Goal: Task Accomplishment & Management: Manage account settings

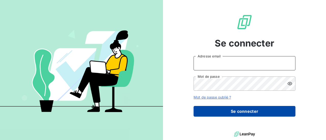
type input "[EMAIL_ADDRESS][DOMAIN_NAME]"
click at [251, 110] on button "Se connecter" at bounding box center [245, 111] width 102 height 11
click at [236, 111] on button "Se connecter" at bounding box center [245, 111] width 102 height 11
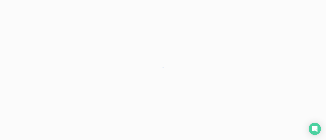
click at [245, 112] on div at bounding box center [163, 70] width 326 height 140
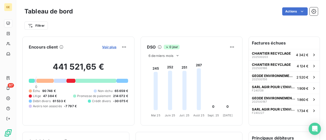
click at [106, 46] on span "Voir plus" at bounding box center [109, 47] width 14 height 4
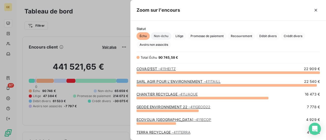
click at [162, 37] on span "Non-échu" at bounding box center [161, 36] width 21 height 8
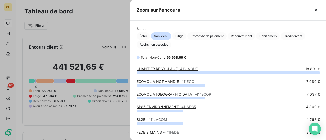
scroll to position [64, 192]
click at [183, 36] on span "Litige" at bounding box center [180, 36] width 14 height 8
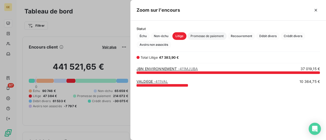
click at [204, 36] on span "Promesse de paiement" at bounding box center [207, 36] width 39 height 8
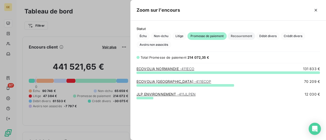
click at [241, 35] on span "Recouvrement" at bounding box center [242, 36] width 28 height 8
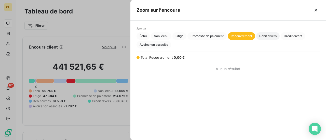
click at [268, 34] on span "Débit divers" at bounding box center [268, 36] width 23 height 8
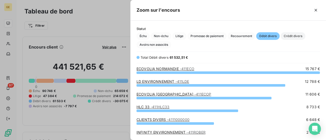
click at [290, 34] on span "Crédit divers" at bounding box center [293, 36] width 25 height 8
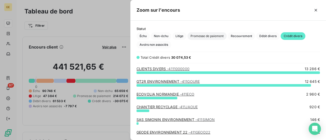
click at [213, 34] on span "Promesse de paiement" at bounding box center [207, 36] width 39 height 8
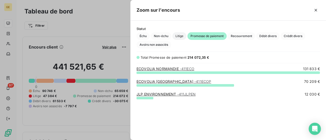
click at [180, 35] on span "Litige" at bounding box center [180, 36] width 14 height 8
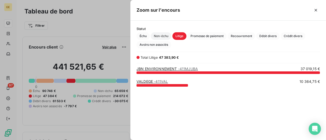
click at [164, 35] on span "Non-échu" at bounding box center [161, 36] width 21 height 8
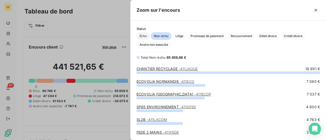
click at [144, 37] on span "Échu" at bounding box center [143, 36] width 13 height 8
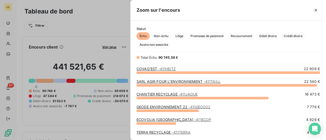
click at [47, 39] on div at bounding box center [163, 70] width 326 height 140
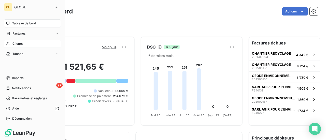
click at [16, 41] on div "Clients" at bounding box center [32, 44] width 57 height 8
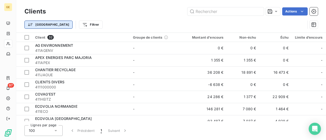
click at [32, 24] on html "GE 97 Clients Actions Trier Filtrer Client 32 Groupe de clients Montant d'encou…" at bounding box center [163, 70] width 326 height 140
click at [28, 24] on html "GE 97 Clients Actions Trier Filtrer Client 32 Groupe de clients Montant d'encou…" at bounding box center [163, 70] width 326 height 140
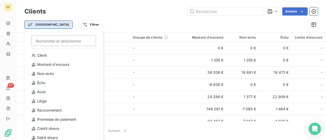
click at [29, 28] on html "GE 97 Clients Actions Trier Rechercher et sélectionner Client Montant d'encours…" at bounding box center [163, 70] width 326 height 140
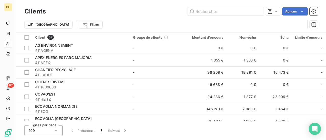
click at [29, 27] on html "GE 97 Clients Actions Trier Filtrer Client 32 Groupe de clients Montant d'encou…" at bounding box center [163, 70] width 326 height 140
click at [65, 26] on html "GE 97 Clients Actions Trier Filtrer Client 32 Groupe de clients Montant d'encou…" at bounding box center [163, 70] width 326 height 140
click at [35, 23] on html "GE 97 Clients Actions Trier Filtrer Client 32 Groupe de clients Montant d'encou…" at bounding box center [163, 70] width 326 height 140
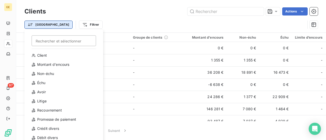
click at [30, 27] on html "GE 97 Clients Actions Trier Rechercher et sélectionner Client Montant d'encours…" at bounding box center [163, 70] width 326 height 140
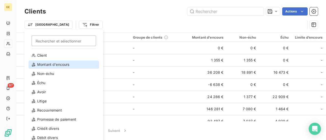
click at [48, 68] on div "Montant d'encours" at bounding box center [64, 65] width 71 height 8
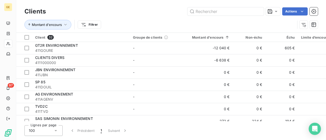
click at [145, 24] on div "Montant d'encours Filtrer" at bounding box center [159, 25] width 271 height 10
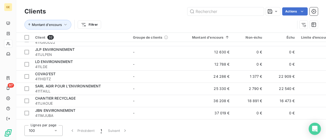
scroll to position [314, 0]
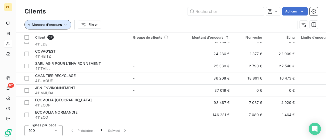
click at [63, 25] on icon "button" at bounding box center [65, 24] width 5 height 5
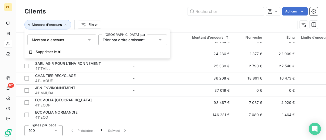
click at [89, 41] on icon at bounding box center [89, 40] width 3 height 1
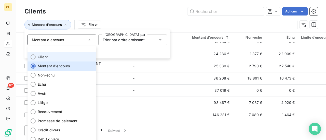
click at [36, 57] on li "Client" at bounding box center [62, 57] width 69 height 9
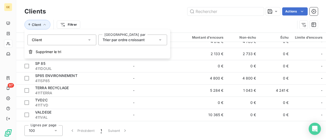
click at [159, 23] on div "Client Filtrer" at bounding box center [159, 25] width 271 height 10
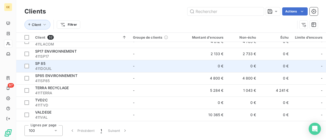
click at [106, 62] on div "SP 85" at bounding box center [81, 63] width 92 height 5
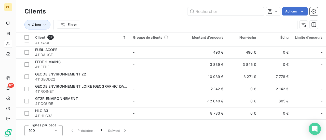
scroll to position [69, 0]
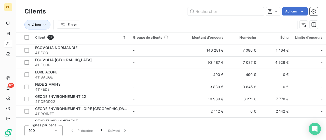
scroll to position [60, 0]
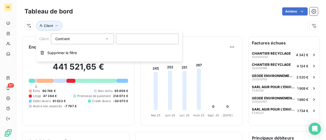
click at [107, 41] on icon at bounding box center [107, 38] width 5 height 5
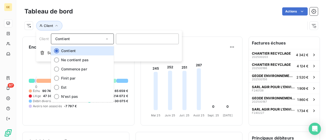
click at [107, 41] on icon at bounding box center [107, 38] width 5 height 5
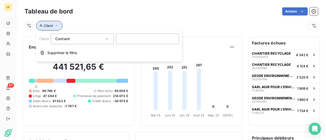
click at [54, 27] on icon "button" at bounding box center [56, 25] width 5 height 5
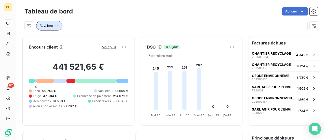
click at [54, 27] on icon "button" at bounding box center [56, 25] width 5 height 5
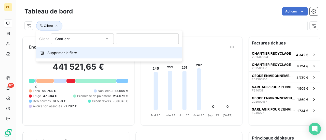
click at [59, 54] on span "Supprimer le filtre" at bounding box center [62, 52] width 30 height 5
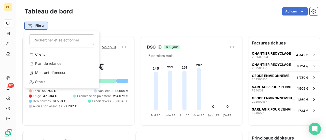
click at [36, 27] on html "GE 97 Tableau de bord Actions Filtrer Rechercher et sélectionner Client Plan de…" at bounding box center [163, 70] width 326 height 140
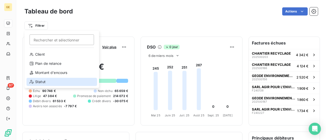
click at [42, 81] on div "Statut" at bounding box center [62, 82] width 71 height 8
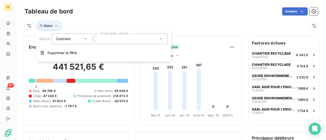
click at [83, 38] on icon at bounding box center [85, 38] width 5 height 5
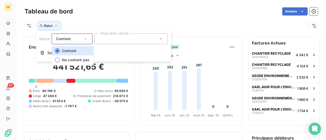
click at [83, 38] on icon at bounding box center [85, 38] width 5 height 5
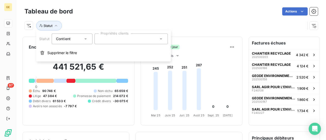
click at [162, 38] on icon at bounding box center [161, 38] width 5 height 5
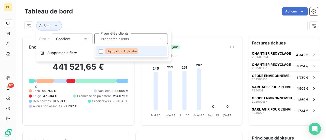
click at [162, 38] on icon at bounding box center [161, 38] width 5 height 5
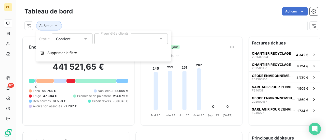
click at [154, 37] on div at bounding box center [131, 39] width 73 height 11
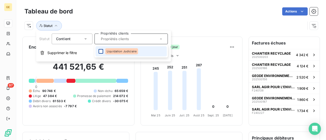
click at [100, 52] on div at bounding box center [101, 51] width 5 height 5
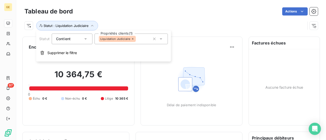
click at [86, 40] on icon at bounding box center [85, 38] width 5 height 5
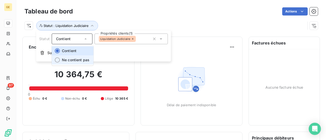
click at [67, 60] on span "Ne contient pas" at bounding box center [76, 60] width 28 height 4
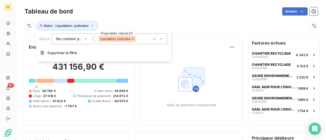
click at [162, 41] on icon at bounding box center [161, 38] width 5 height 5
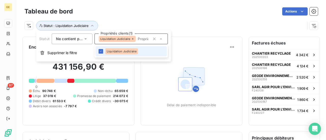
click at [162, 41] on icon at bounding box center [161, 38] width 5 height 5
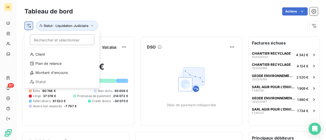
click at [31, 25] on html "GE 97 Tableau de bord Actions Rechercher et sélectionner Client Plan de relance…" at bounding box center [163, 70] width 326 height 140
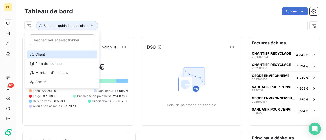
click at [38, 54] on div "Client" at bounding box center [62, 54] width 71 height 8
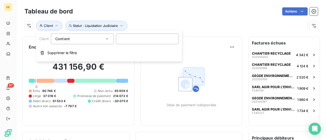
click at [110, 39] on div "Contient like" at bounding box center [82, 39] width 63 height 11
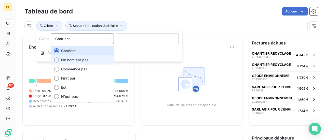
click at [89, 60] on li "Ne contient pas" at bounding box center [82, 60] width 63 height 9
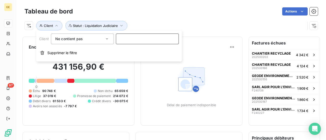
click at [146, 41] on input at bounding box center [147, 39] width 63 height 11
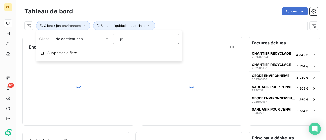
type input "j"
type input "JBN"
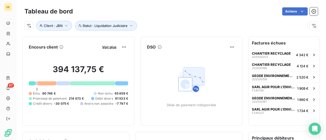
click at [120, 72] on h2 "394 137,75 €" at bounding box center [78, 72] width 99 height 15
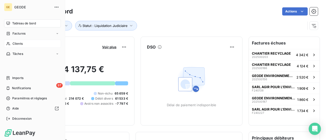
click at [16, 45] on span "Clients" at bounding box center [17, 44] width 10 height 5
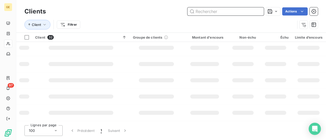
scroll to position [167, 0]
click at [147, 16] on div "Clients Actions" at bounding box center [171, 11] width 294 height 11
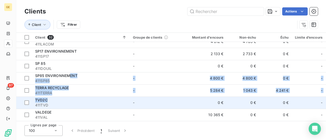
drag, startPoint x: 70, startPoint y: 72, endPoint x: 96, endPoint y: 101, distance: 39.3
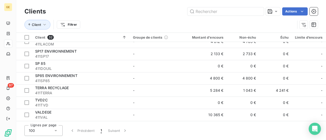
click at [103, 24] on div "Client Filtrer" at bounding box center [159, 25] width 271 height 10
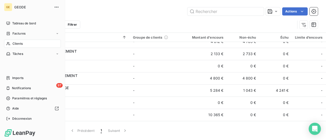
click at [17, 43] on span "Clients" at bounding box center [17, 44] width 10 height 5
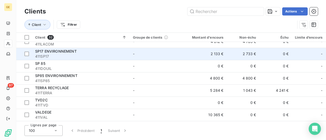
click at [88, 49] on div "SP17 ENVIRONNEMENT" at bounding box center [81, 51] width 92 height 5
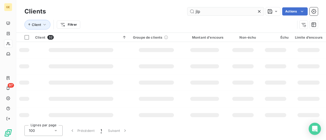
type input "jlp"
